Goal: Navigation & Orientation: Find specific page/section

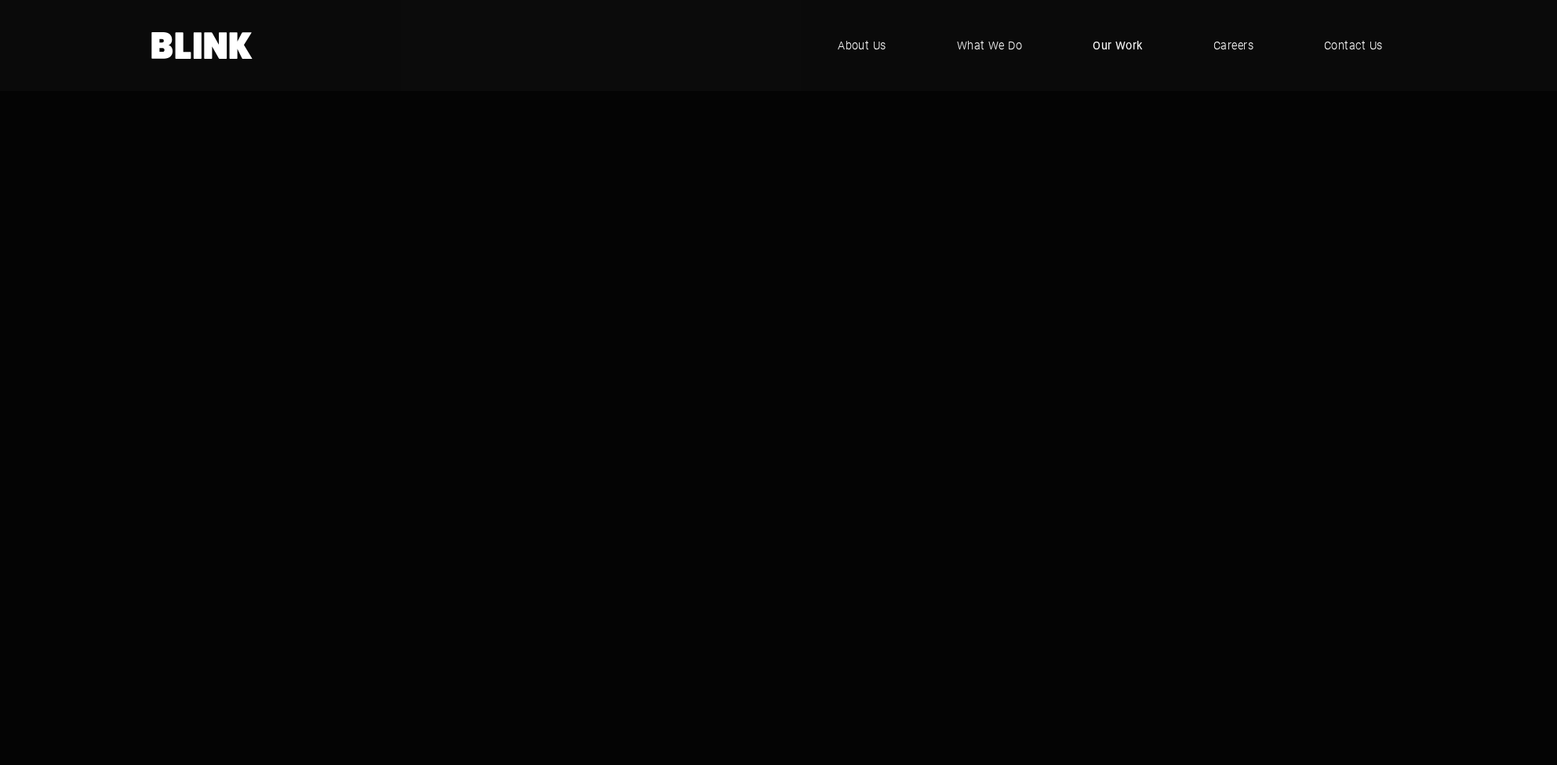
click at [1108, 46] on span "Our Work" at bounding box center [1118, 45] width 50 height 17
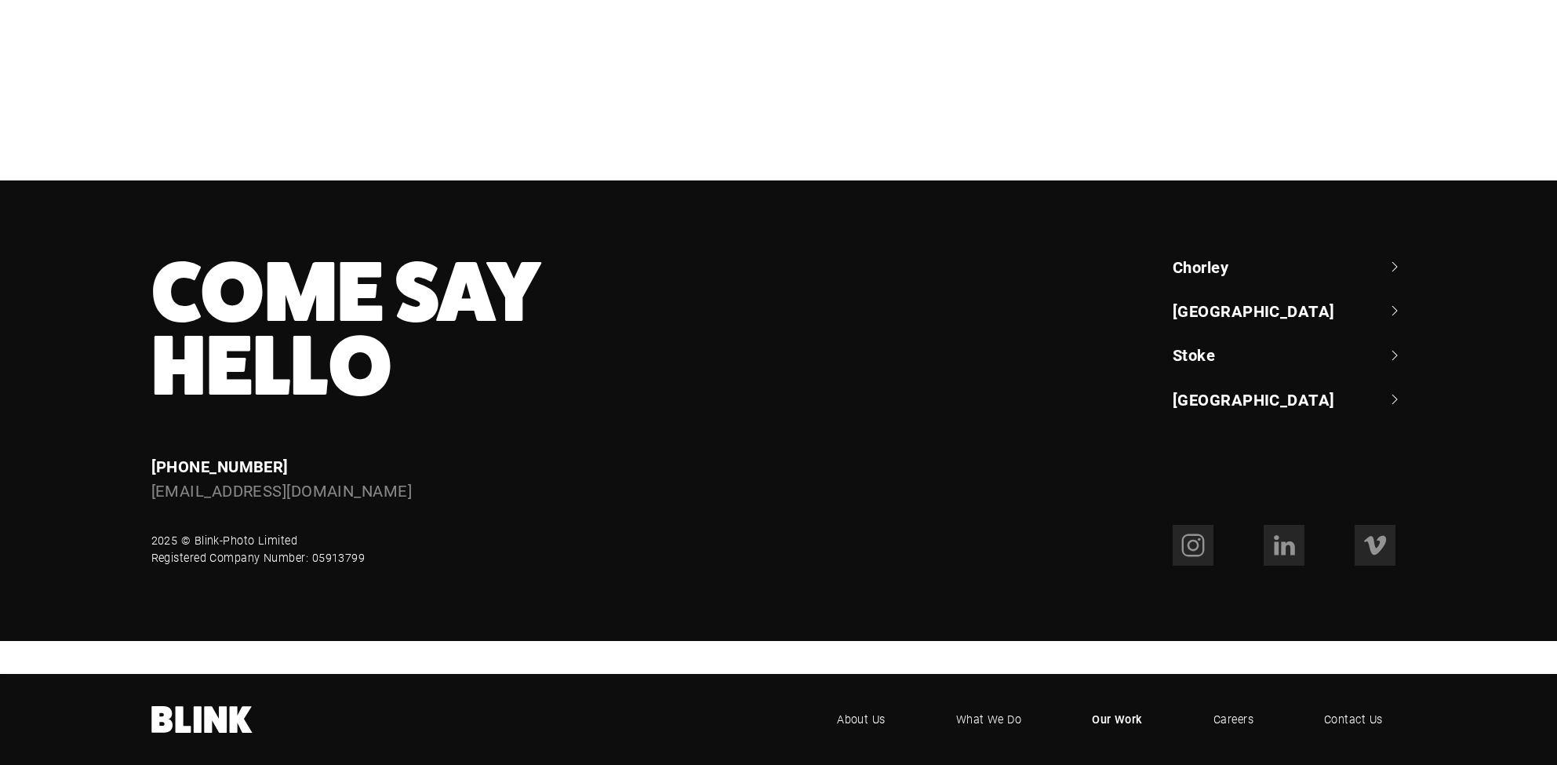
scroll to position [1431, 0]
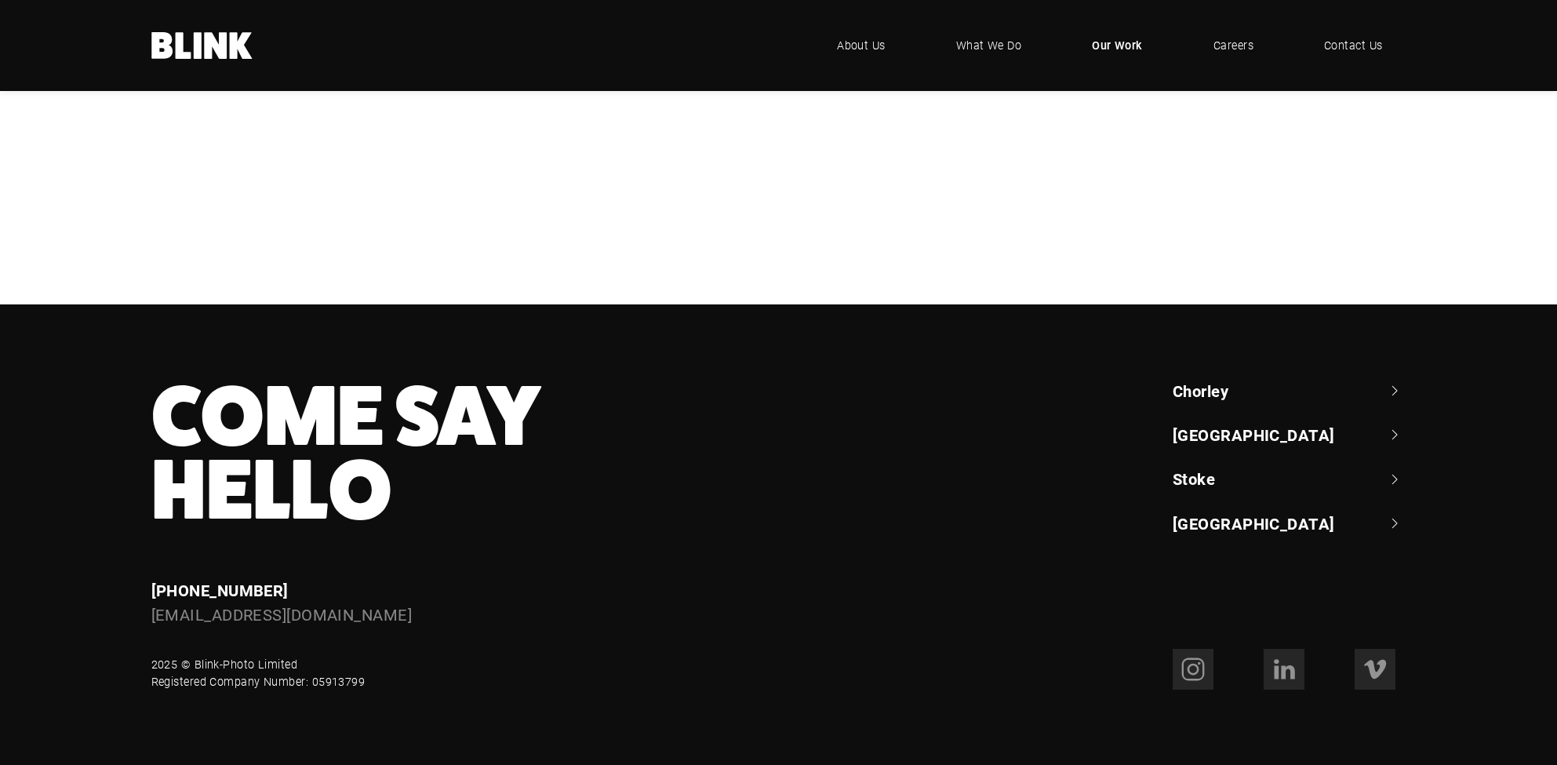
click at [1396, 438] on link "[GEOGRAPHIC_DATA]" at bounding box center [1290, 435] width 234 height 22
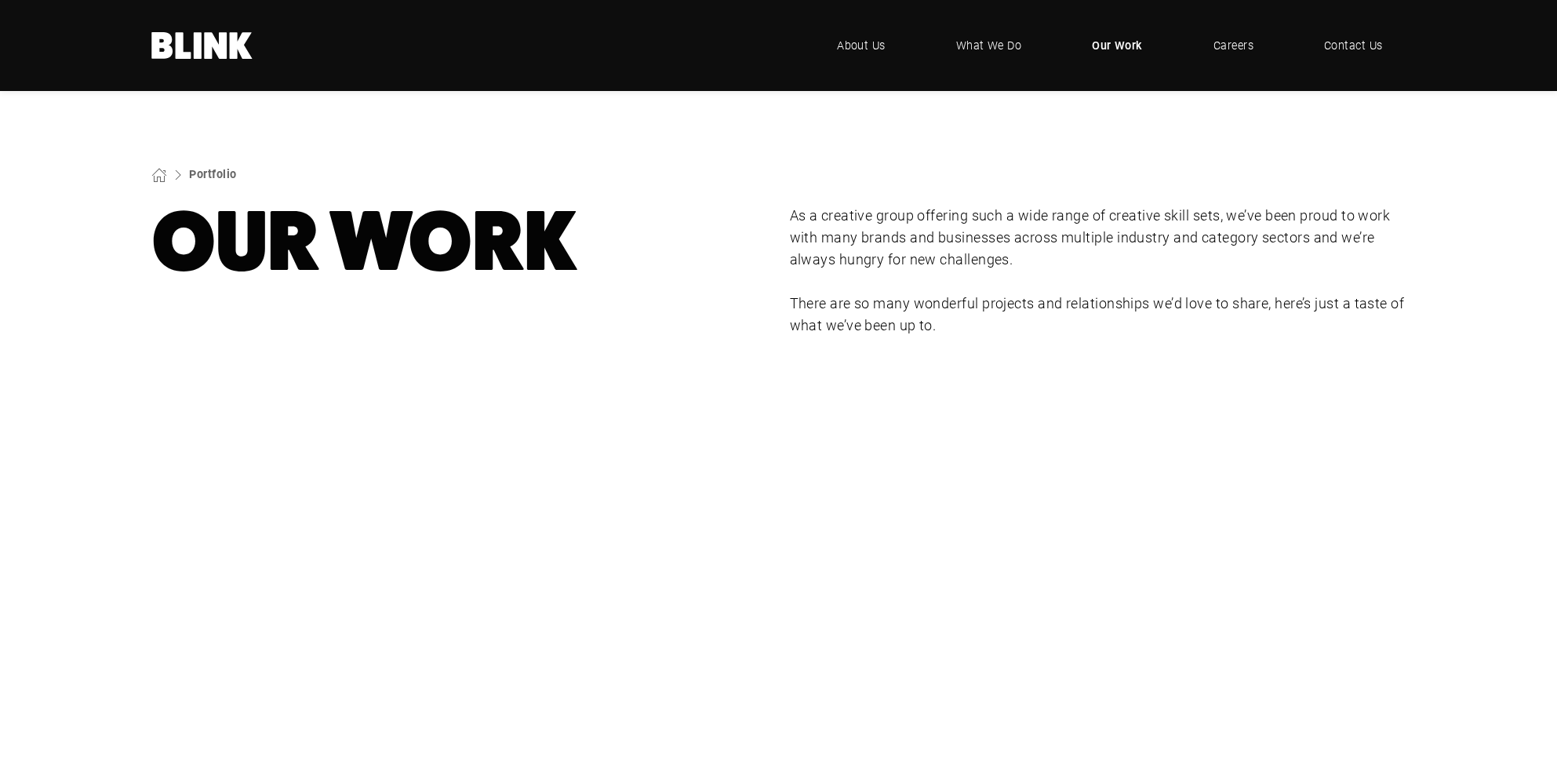
scroll to position [0, 0]
drag, startPoint x: 994, startPoint y: 40, endPoint x: 1006, endPoint y: 40, distance: 11.8
click at [995, 40] on span "What We Do" at bounding box center [988, 45] width 67 height 17
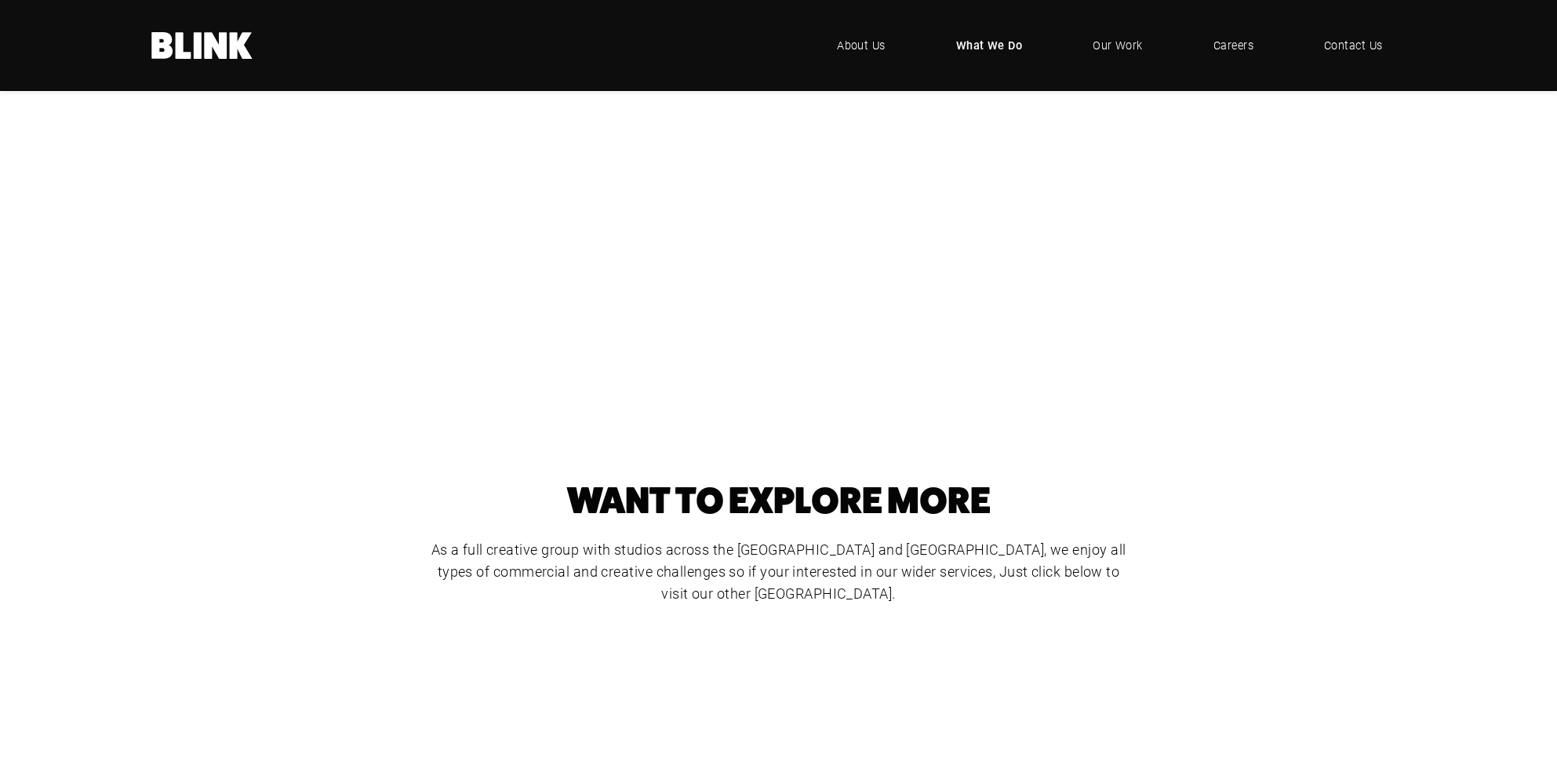
scroll to position [500, 0]
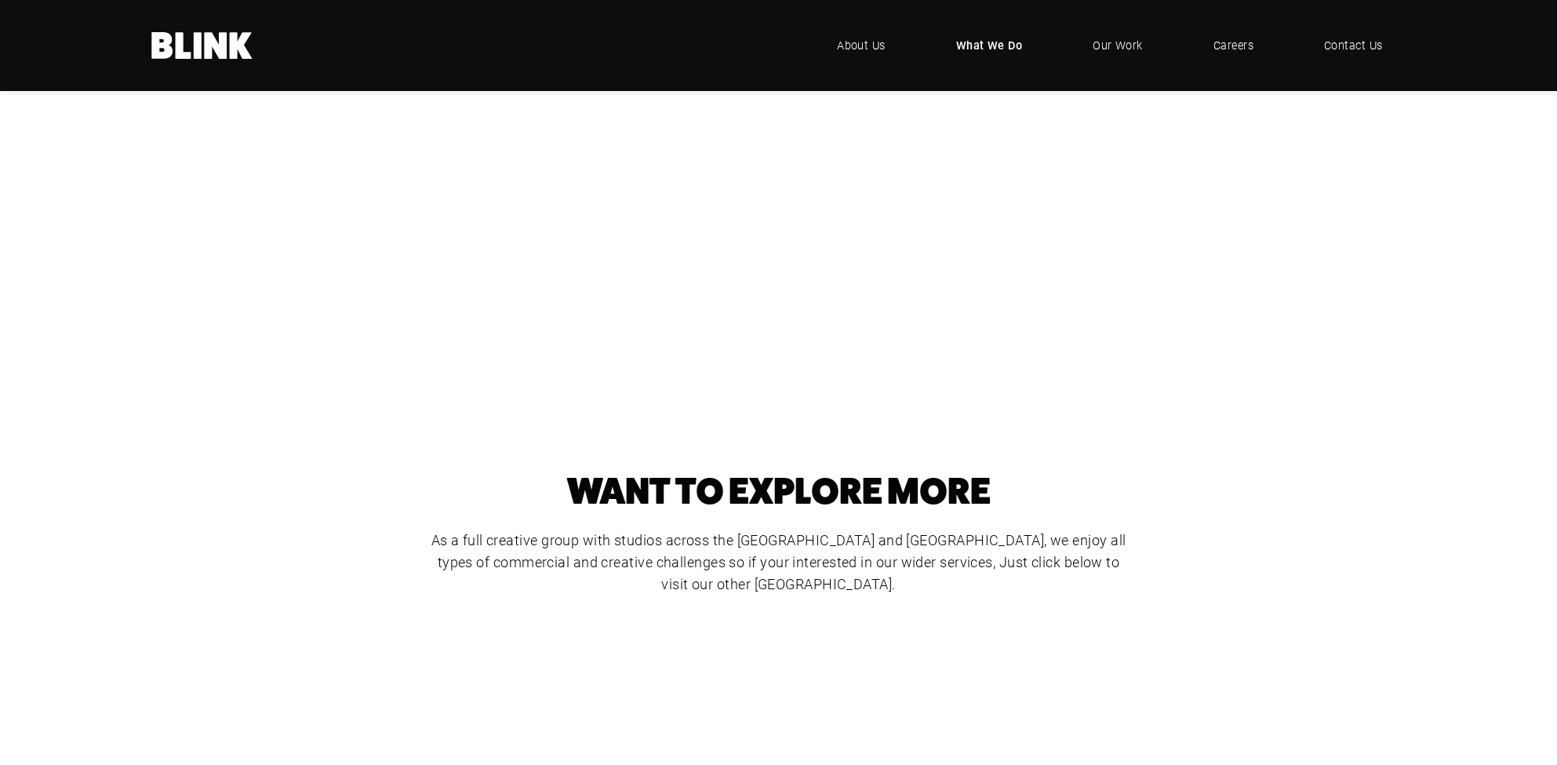
click at [0, 0] on div "Cut-Out Photography" at bounding box center [0, 0] width 0 height 0
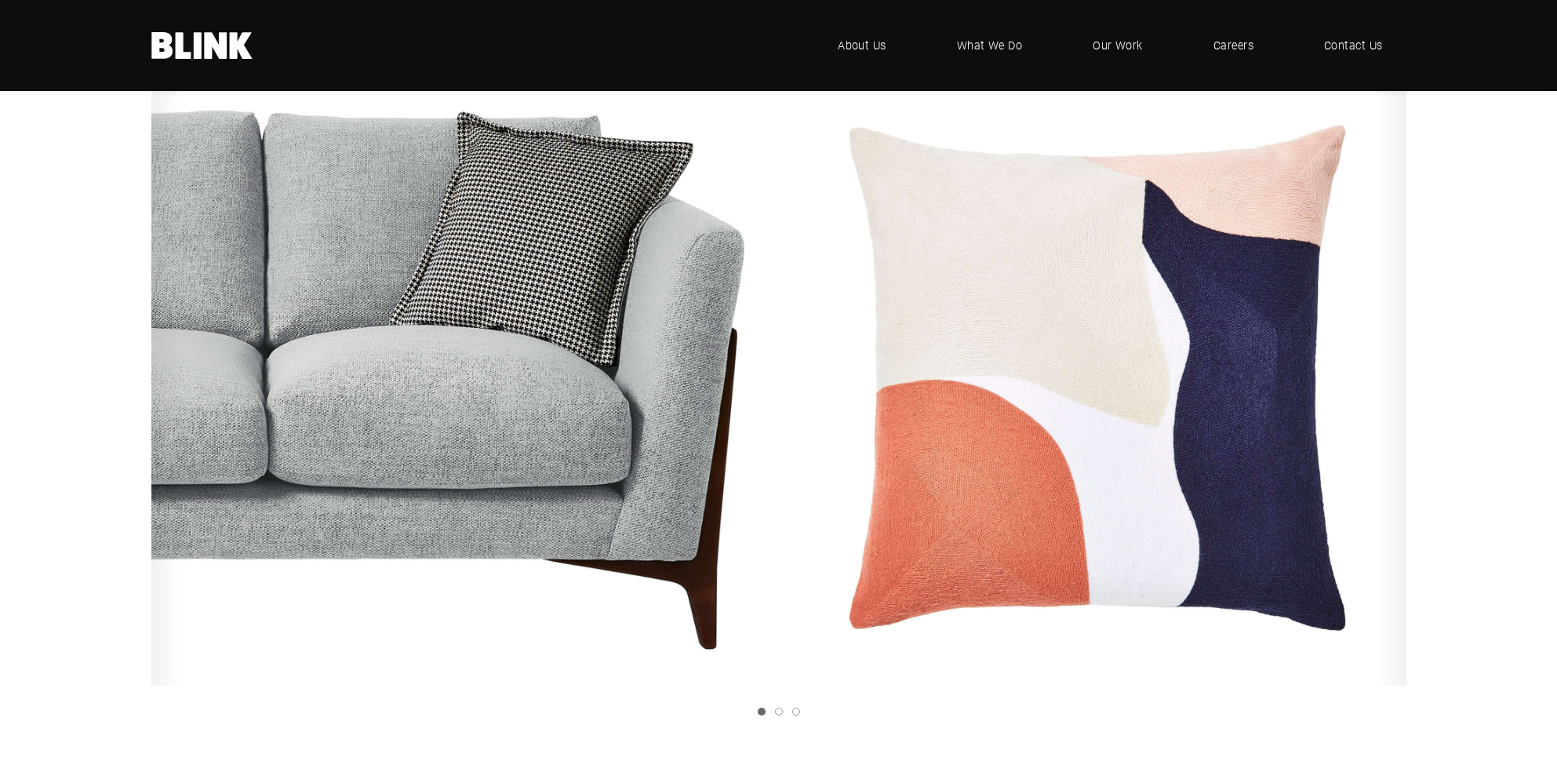
scroll to position [309, 0]
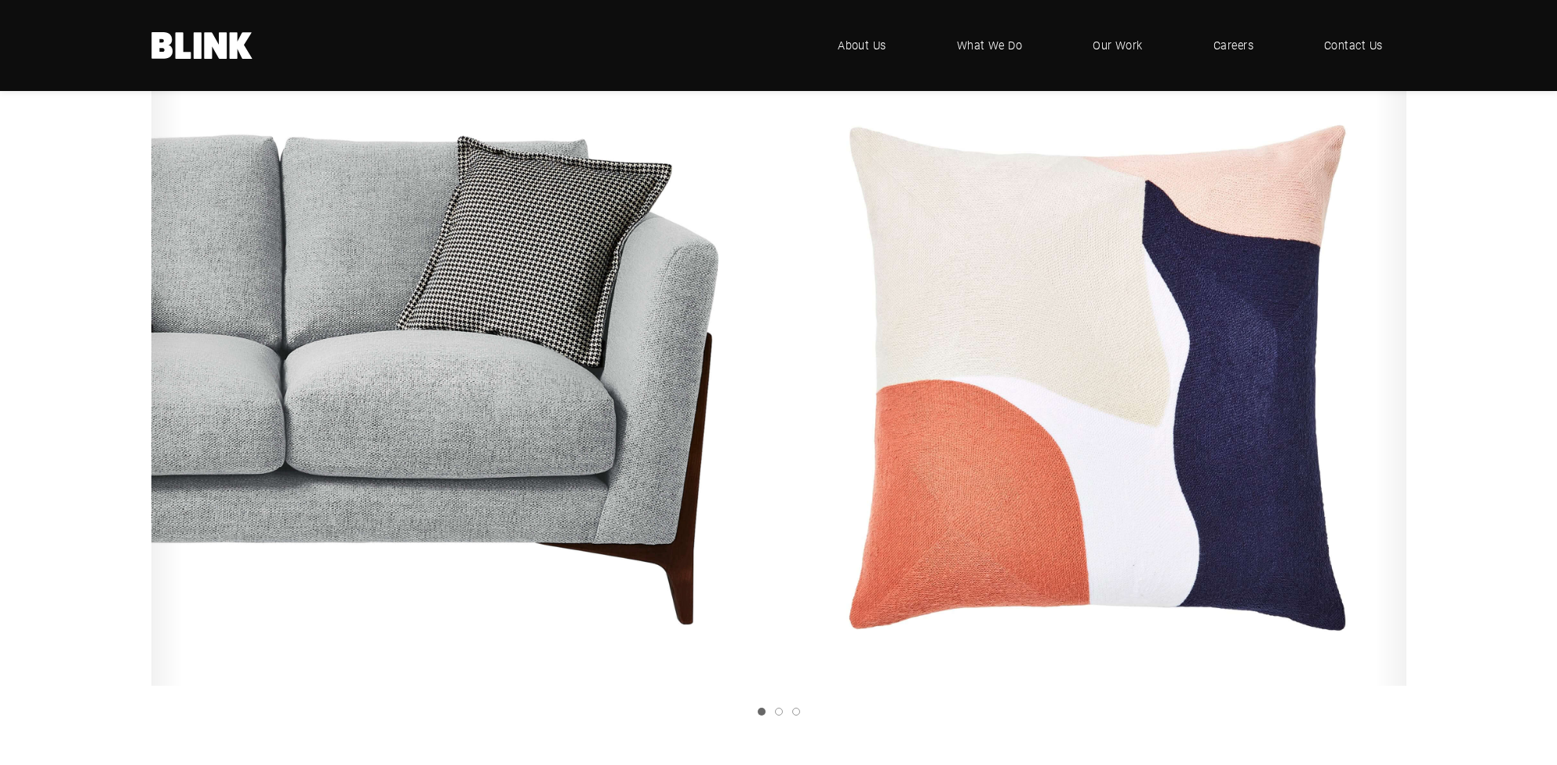
click at [0, 0] on link "Next slide" at bounding box center [0, 0] width 0 height 0
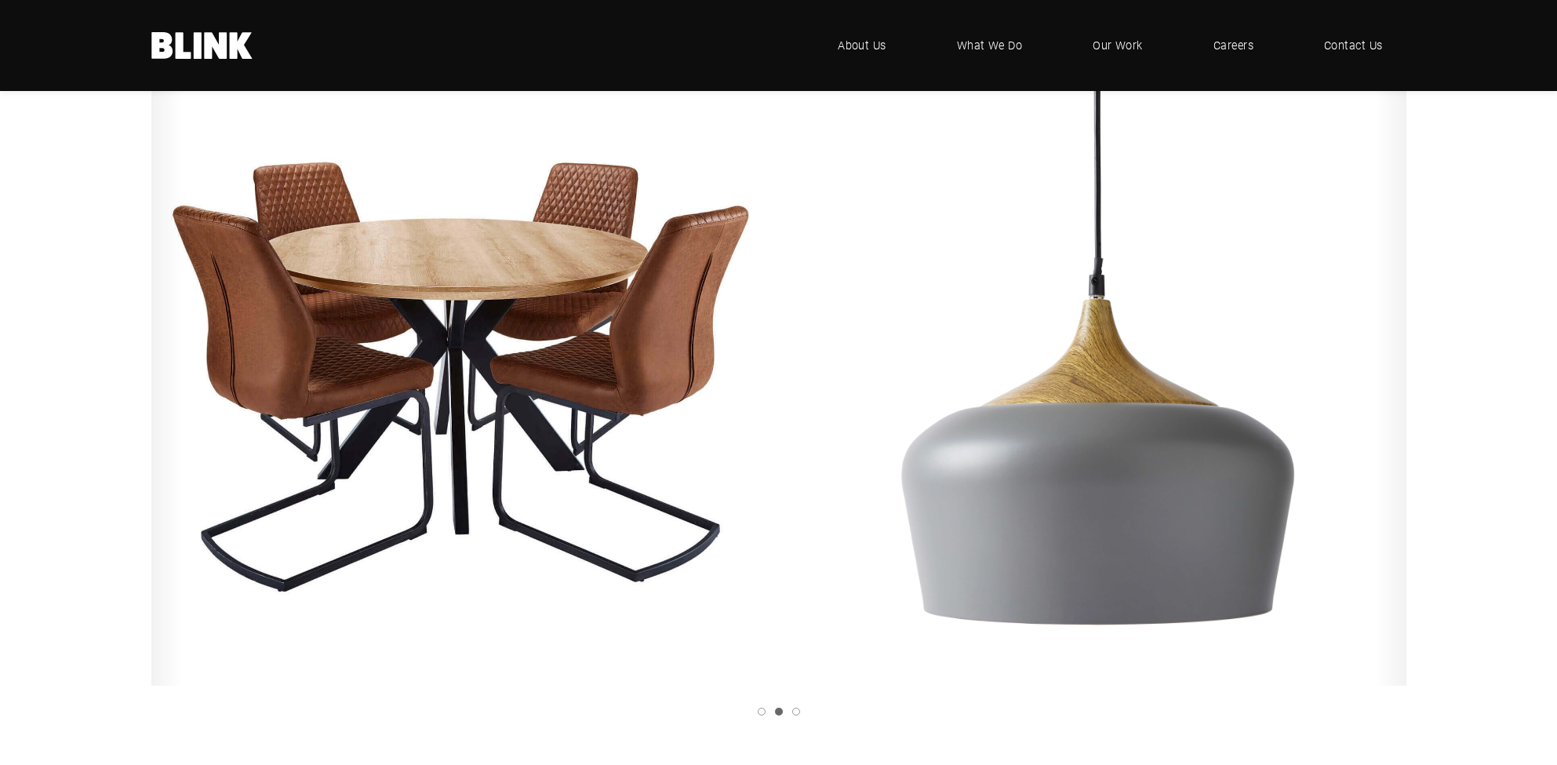
click at [0, 0] on link "Next slide" at bounding box center [0, 0] width 0 height 0
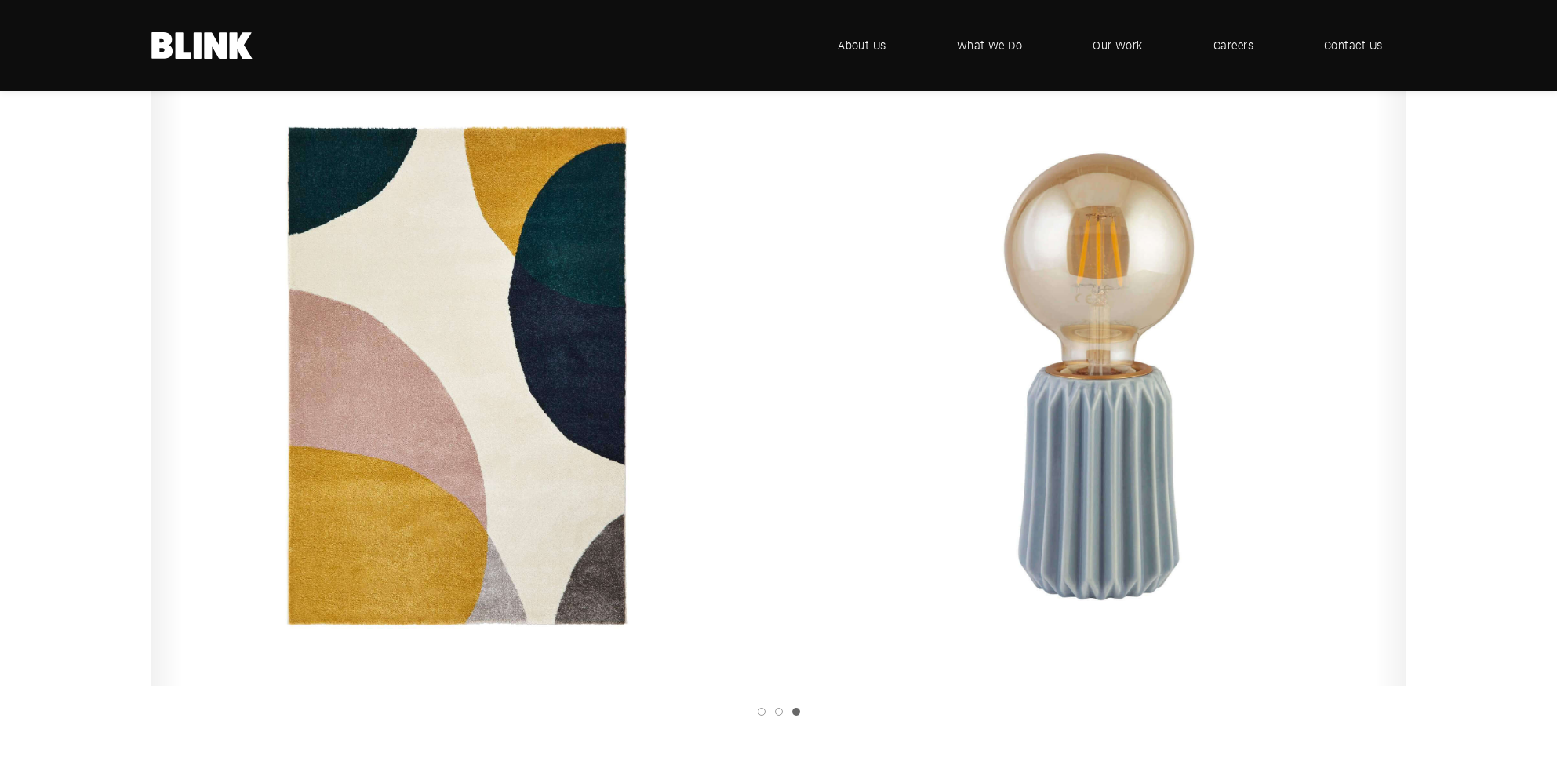
click at [0, 0] on link "Next slide" at bounding box center [0, 0] width 0 height 0
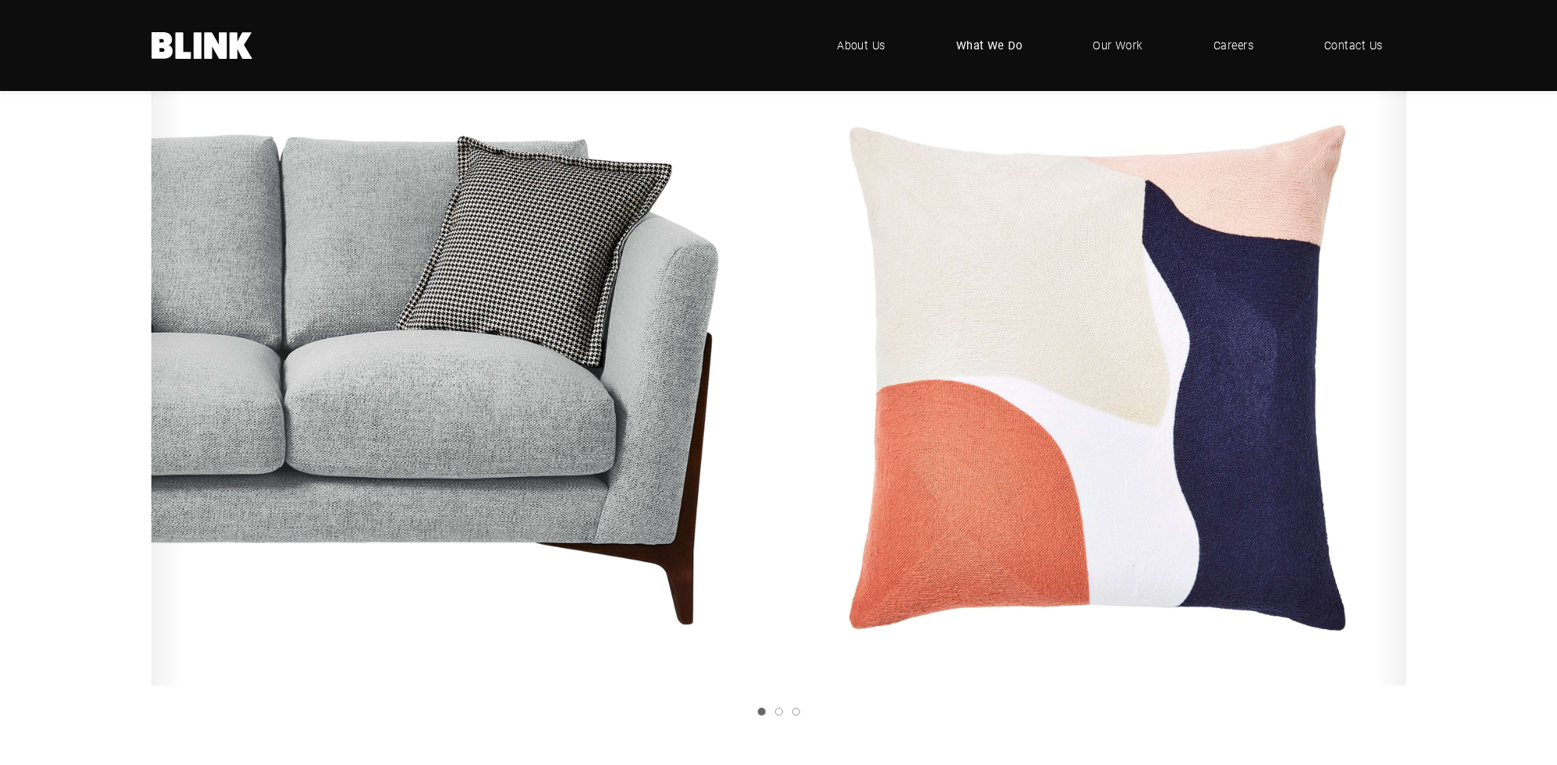
click at [979, 42] on span "What We Do" at bounding box center [989, 45] width 67 height 17
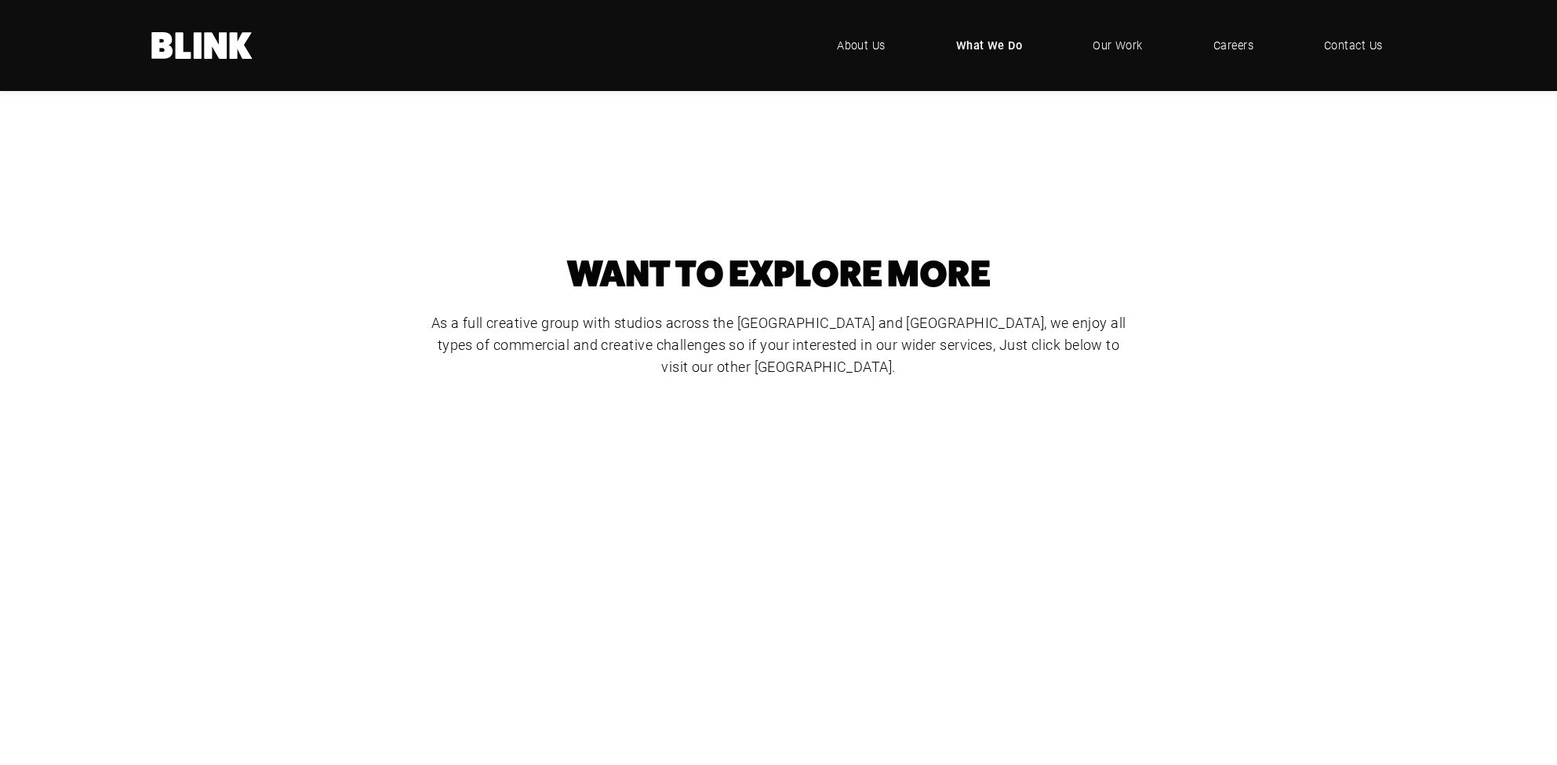
scroll to position [713, 0]
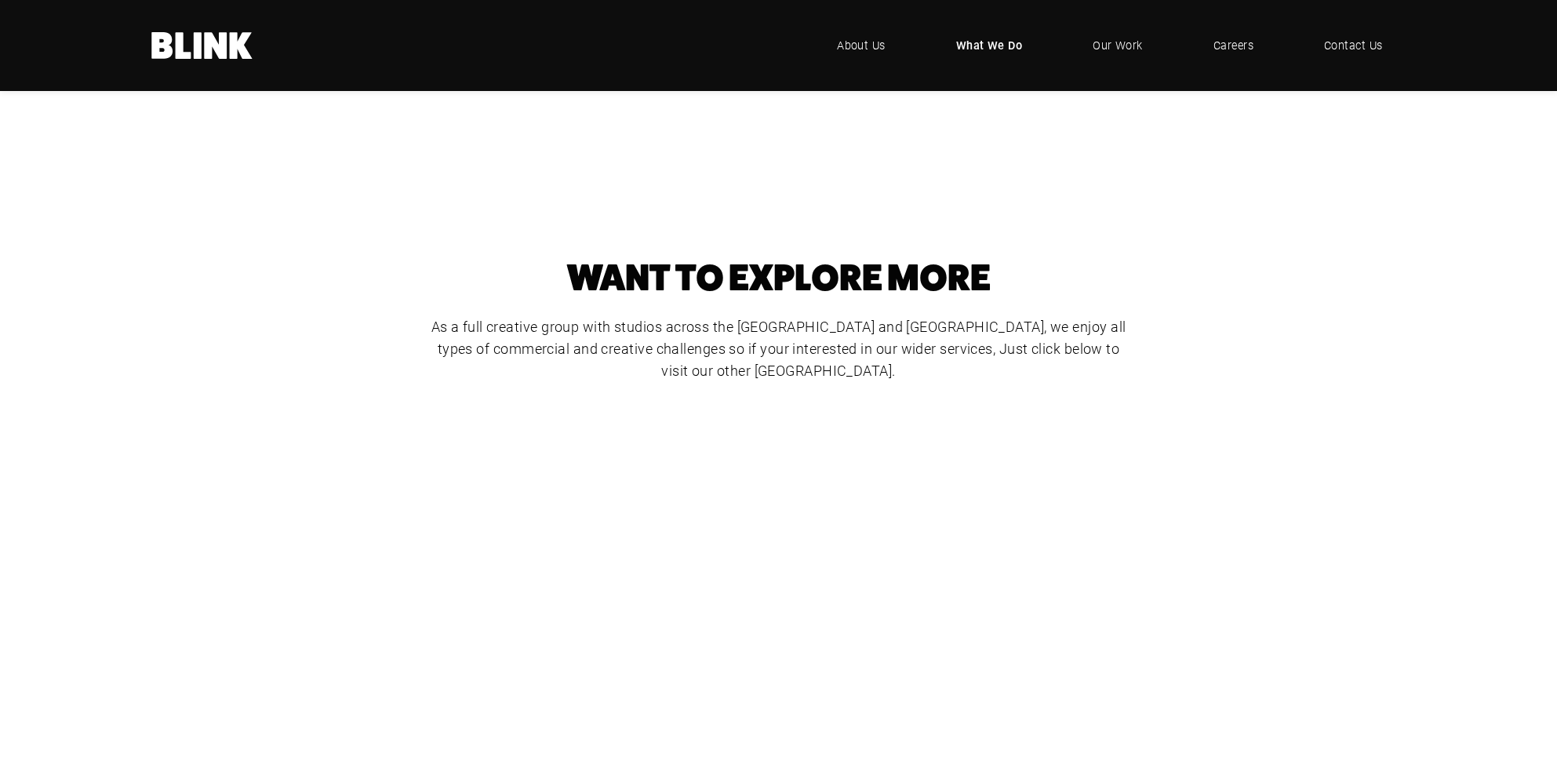
click at [0, 0] on div "Food Photography" at bounding box center [0, 0] width 0 height 0
